Goal: Communication & Community: Answer question/provide support

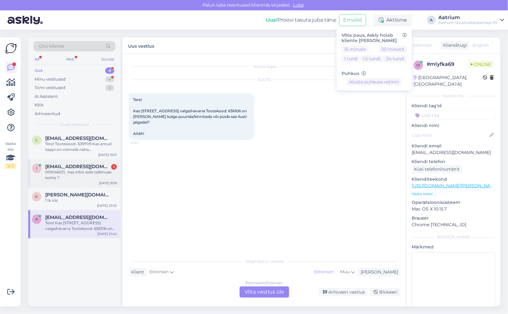
click at [86, 177] on div "001046021, -kas infot selle tellimuse kohta ?" at bounding box center [81, 175] width 72 height 11
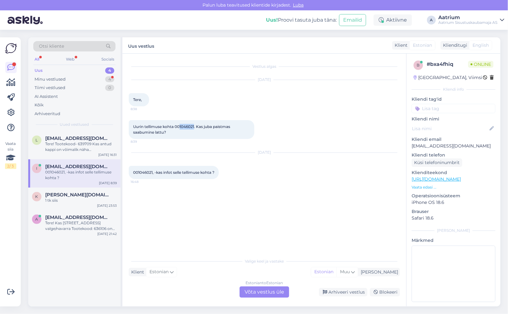
drag, startPoint x: 196, startPoint y: 128, endPoint x: 180, endPoint y: 129, distance: 16.1
click at [180, 129] on span "Uurin tellimuse kohta 001046021. Kas juba paistmas saabumine lattu?" at bounding box center [182, 129] width 98 height 10
copy span "1046021"
click at [271, 290] on div "Estonian to Estonian Võta vestlus üle" at bounding box center [265, 292] width 50 height 11
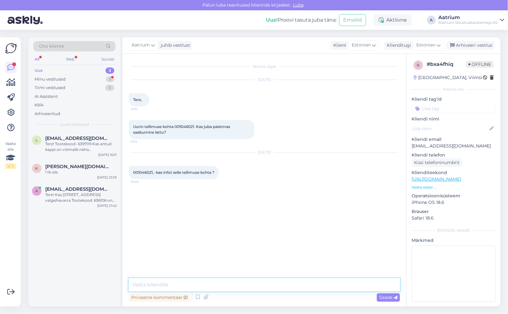
click at [182, 284] on textarea at bounding box center [264, 285] width 271 height 13
drag, startPoint x: 462, startPoint y: 146, endPoint x: 411, endPoint y: 148, distance: 51.5
click at [411, 148] on div "b # bxa4fhiq Offline [GEOGRAPHIC_DATA], Viimsi Kliendi info Kliendi tag'id Klie…" at bounding box center [454, 183] width 94 height 258
copy p "[EMAIL_ADDRESS][DOMAIN_NAME]"
click at [345, 285] on textarea "Tere! Täpsustan tarneaja meie ostuosakonnaga ja kirjutan Teile e-postile." at bounding box center [264, 285] width 271 height 13
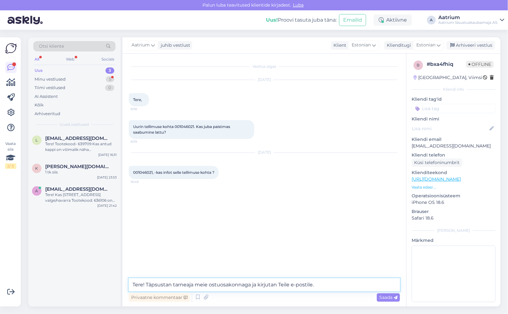
paste textarea "[EMAIL_ADDRESS][DOMAIN_NAME]"
type textarea "Tere! Täpsustan tarneaja meie ostuosakonnaga ja kirjutan Teile e-postile. [EMAI…"
click at [390, 299] on span "Saada" at bounding box center [388, 298] width 18 height 6
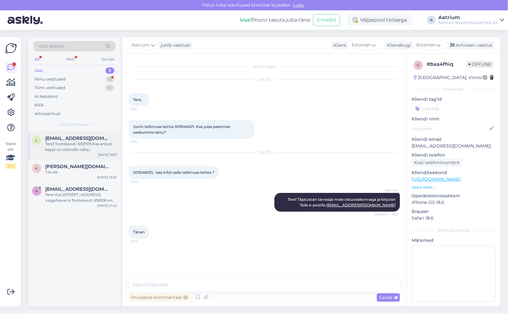
click at [84, 148] on div "Tere! Tootekood- 639709 Kas antud kappi on võimalik näha [PERSON_NAME] esindusp…" at bounding box center [81, 146] width 72 height 11
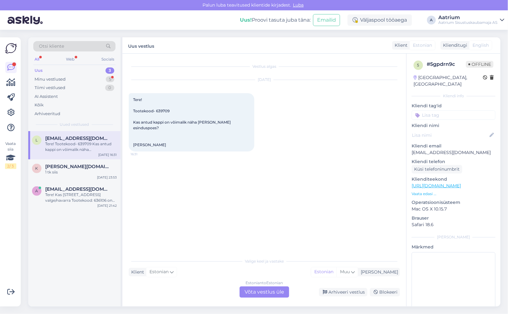
click at [155, 247] on div "Vestlus algas [DATE] Tere! Tootekood- 639709 Kas antud kappi on võimalik näha […" at bounding box center [267, 154] width 277 height 189
click at [45, 78] on div "Minu vestlused" at bounding box center [50, 79] width 31 height 6
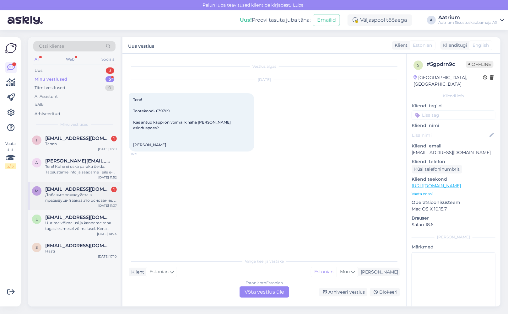
click at [79, 200] on div "Добавьте пожалуйста в предыдущий заказ это основание. Я доплачу 61 евро" at bounding box center [81, 197] width 72 height 11
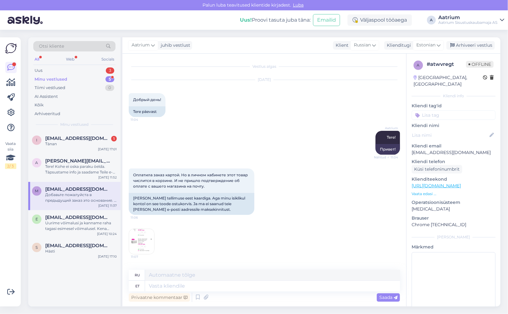
scroll to position [524, 0]
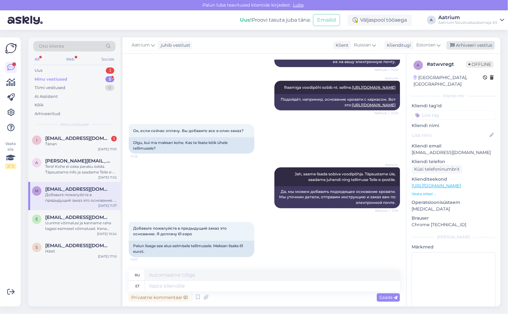
click at [482, 46] on div "Arhiveeri vestlus" at bounding box center [471, 45] width 48 height 8
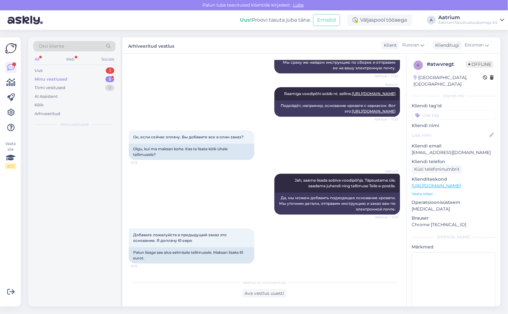
scroll to position [518, 0]
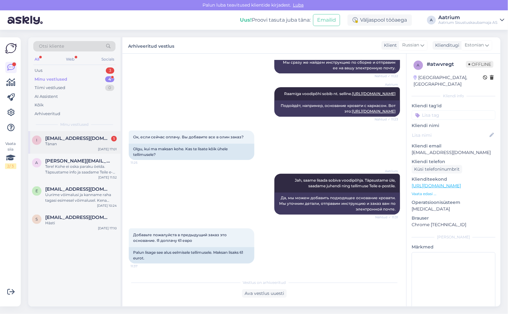
click at [66, 146] on div "Tänan" at bounding box center [81, 144] width 72 height 6
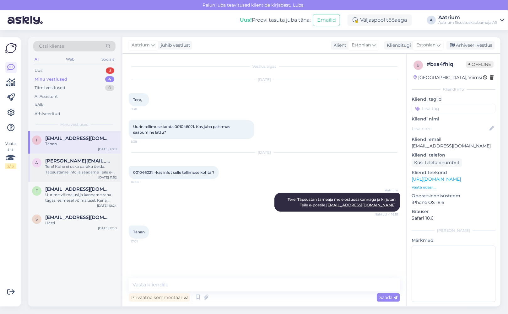
click at [68, 167] on div "Tere! Kohe ei oska paraku öelda. Täpsustame info ja saadame Teile e-postile [PE…" at bounding box center [81, 169] width 72 height 11
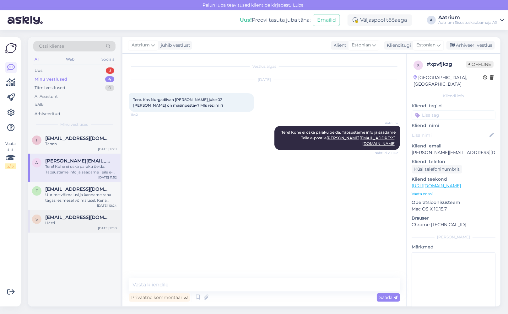
click at [68, 226] on div "s [EMAIL_ADDRESS][DOMAIN_NAME] Hästi [DATE] 17:10" at bounding box center [74, 221] width 92 height 23
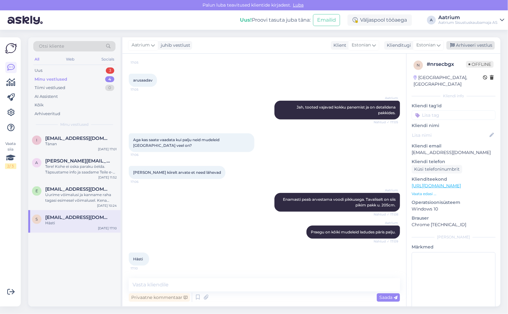
click at [469, 43] on div "Arhiveeri vestlus" at bounding box center [471, 45] width 48 height 8
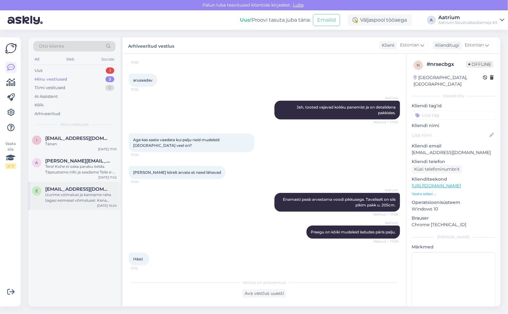
click at [69, 203] on div "Uurime võimalusi ja kanname raha tagasi esimesel võimalusel. Kena päeva!" at bounding box center [81, 197] width 72 height 11
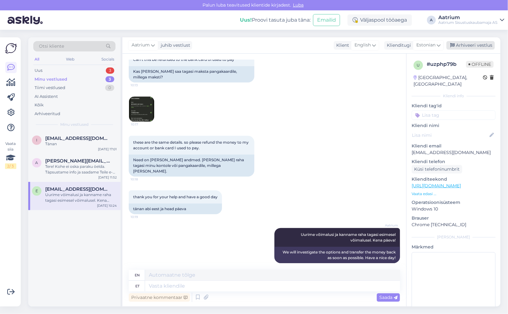
click at [475, 46] on div "Arhiveeri vestlus" at bounding box center [471, 45] width 48 height 8
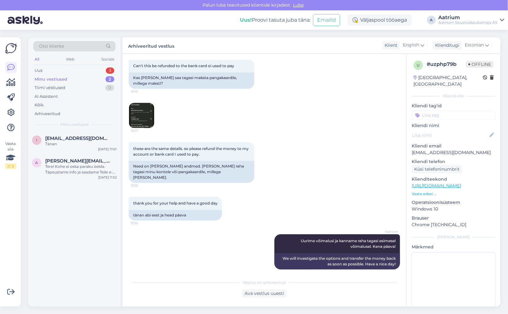
click at [49, 79] on div "Minu vestlused" at bounding box center [51, 79] width 33 height 6
click at [49, 70] on div "Uus 3" at bounding box center [74, 70] width 82 height 9
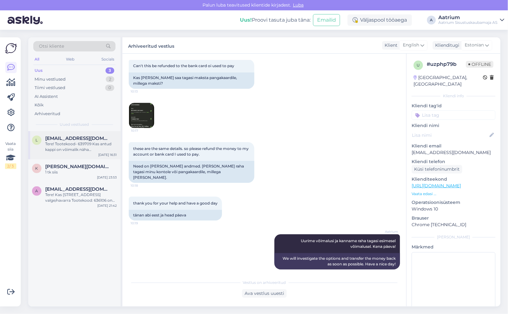
click at [72, 147] on div "Tere! Tootekood- 639709 Kas antud kappi on võimalik näha [PERSON_NAME] esindusp…" at bounding box center [81, 146] width 72 height 11
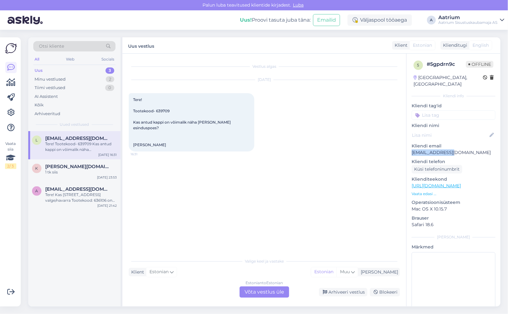
drag, startPoint x: 453, startPoint y: 146, endPoint x: 411, endPoint y: 148, distance: 42.7
click at [411, 148] on div "5 # 5gpdrn9c Offline [GEOGRAPHIC_DATA], [GEOGRAPHIC_DATA] Kliendi info Kliendi …" at bounding box center [454, 186] width 94 height 265
copy p "[EMAIL_ADDRESS][DOMAIN_NAME]"
click at [174, 171] on div "Vestlus algas [DATE] Tere! Tootekood- 639709 Kas antud kappi on võimalik näha […" at bounding box center [267, 154] width 277 height 189
click at [446, 183] on link "[URL][DOMAIN_NAME]" at bounding box center [436, 186] width 49 height 6
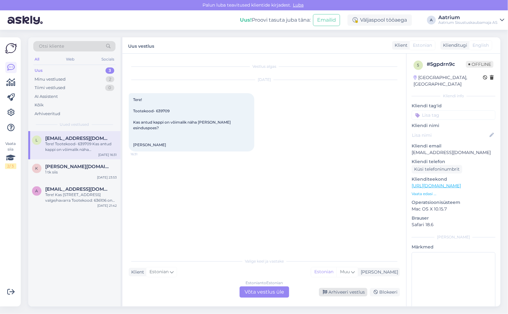
click at [340, 293] on div "Arhiveeri vestlus" at bounding box center [343, 292] width 48 height 8
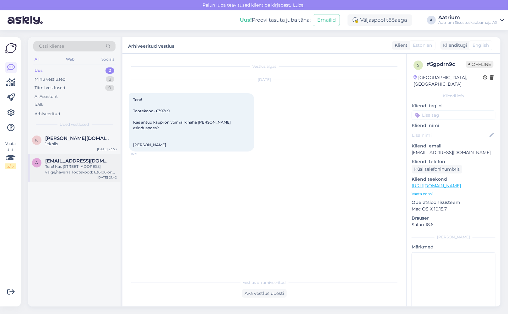
click at [89, 170] on div "Tere! Kas [STREET_ADDRESS] valge/navarra Tootekood: 636106 on [PERSON_NAME] kül…" at bounding box center [81, 169] width 72 height 11
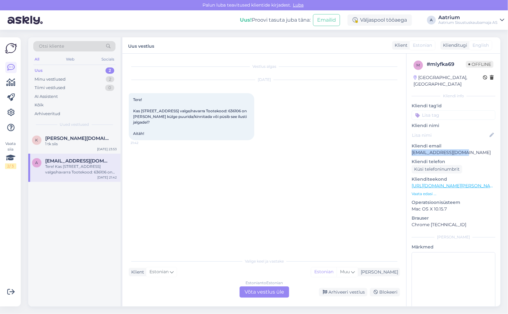
drag, startPoint x: 465, startPoint y: 146, endPoint x: 412, endPoint y: 146, distance: 53.4
click at [412, 149] on p "[EMAIL_ADDRESS][DOMAIN_NAME]" at bounding box center [454, 152] width 84 height 7
copy p "[EMAIL_ADDRESS][DOMAIN_NAME]"
click at [158, 191] on div "Vestlus algas [DATE] Tere! Kas [STREET_ADDRESS] valge/navarra Tootekood: 636106…" at bounding box center [267, 154] width 277 height 189
